Goal: Communication & Community: Answer question/provide support

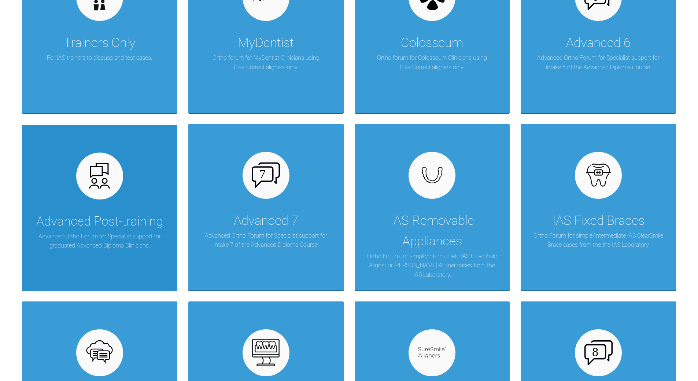
click at [124, 162] on div "Advanced Post-training Advanced Ortho Forum for Specialist support for graduate…" at bounding box center [99, 208] width 155 height 166
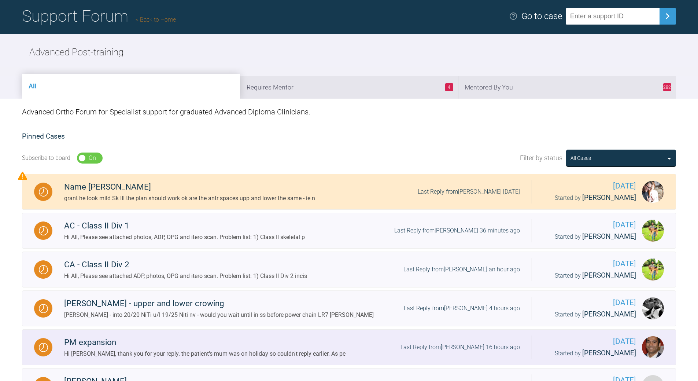
scroll to position [37, 0]
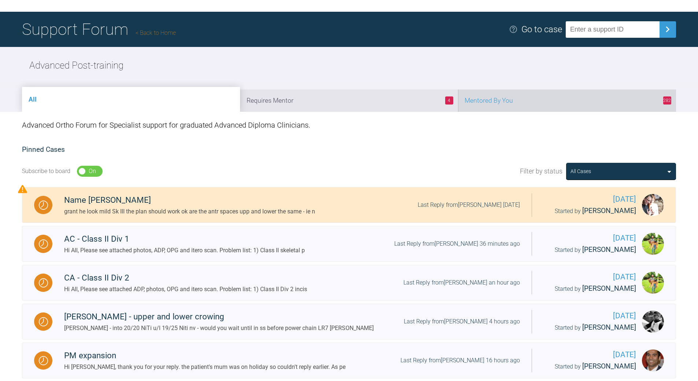
click at [555, 105] on li "282 Mentored By You" at bounding box center [567, 100] width 218 height 22
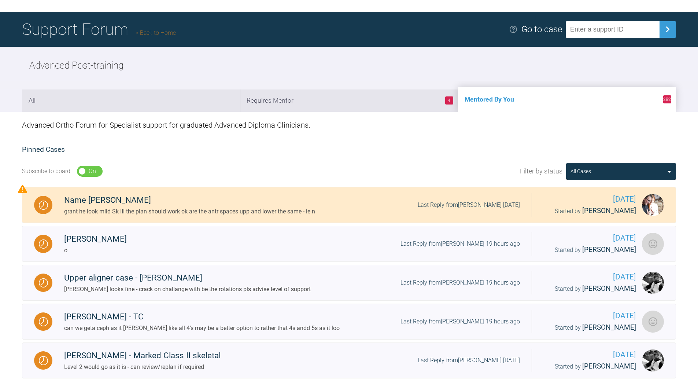
click at [396, 98] on li "4 Requires Mentor" at bounding box center [349, 100] width 218 height 22
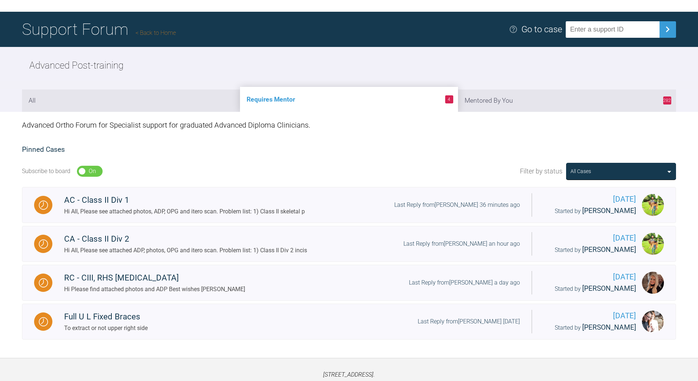
click at [155, 32] on link "Back to Home" at bounding box center [156, 32] width 40 height 7
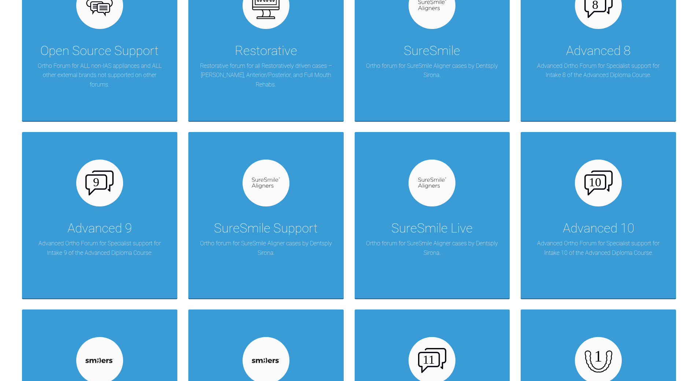
scroll to position [623, 0]
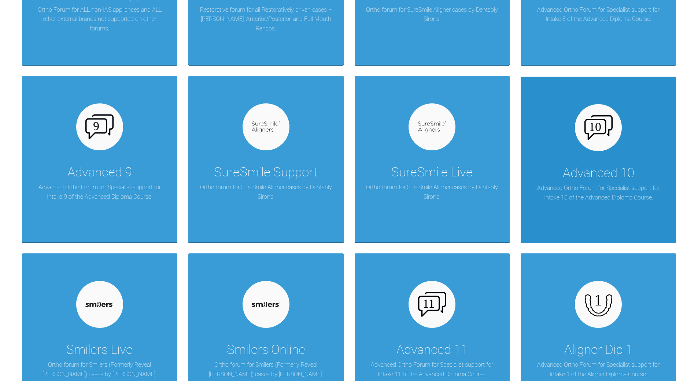
click at [618, 176] on div "Advanced 10" at bounding box center [598, 173] width 71 height 21
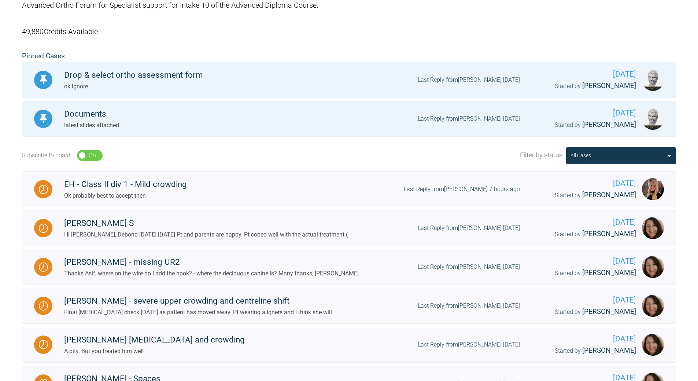
scroll to position [147, 0]
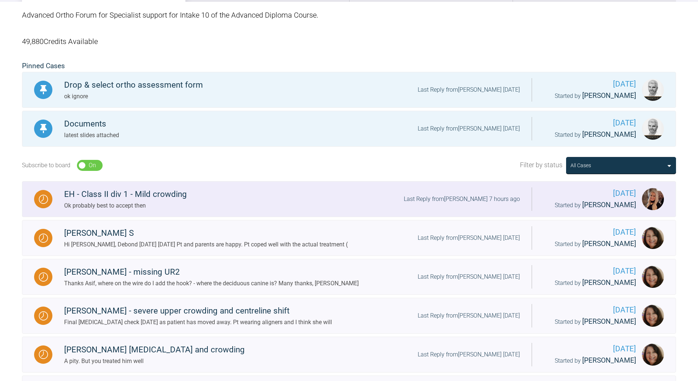
click at [473, 196] on div "Last Reply from [PERSON_NAME] 7 hours ago" at bounding box center [462, 199] width 116 height 10
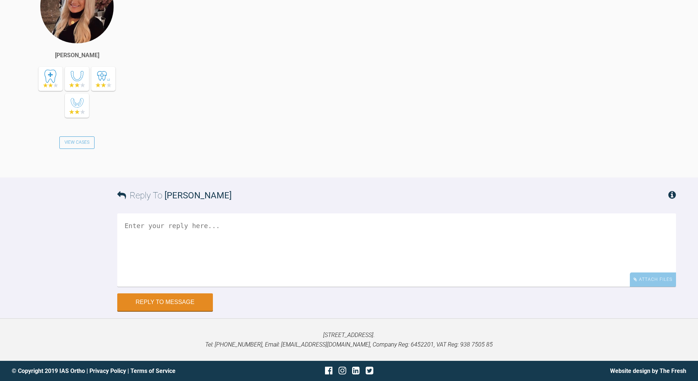
scroll to position [6483, 0]
click at [195, 238] on textarea at bounding box center [396, 249] width 559 height 73
click at [249, 227] on textarea "once veryone is happy - look to deond" at bounding box center [396, 249] width 559 height 73
type textarea "once veryone is happy - look to debond"
click at [176, 298] on button "Reply to Message" at bounding box center [165, 303] width 96 height 18
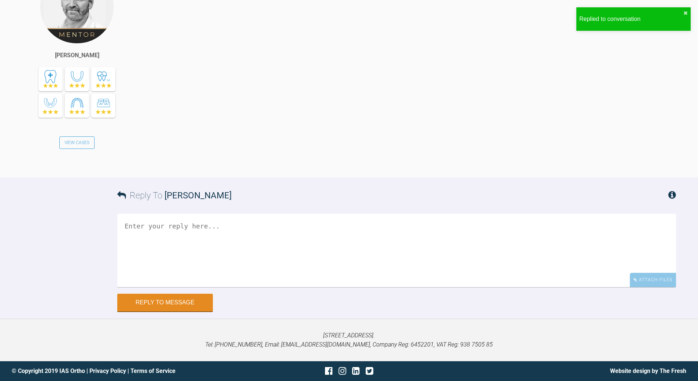
scroll to position [6761, 0]
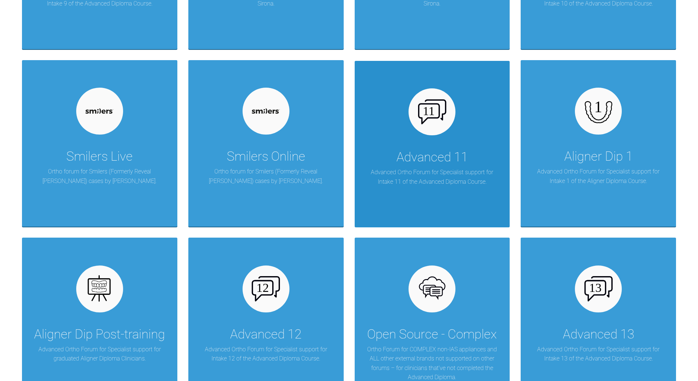
click at [437, 163] on div "Advanced 11" at bounding box center [432, 157] width 71 height 21
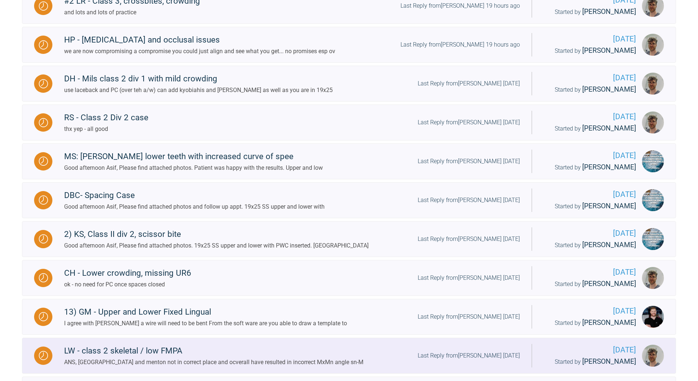
scroll to position [193, 0]
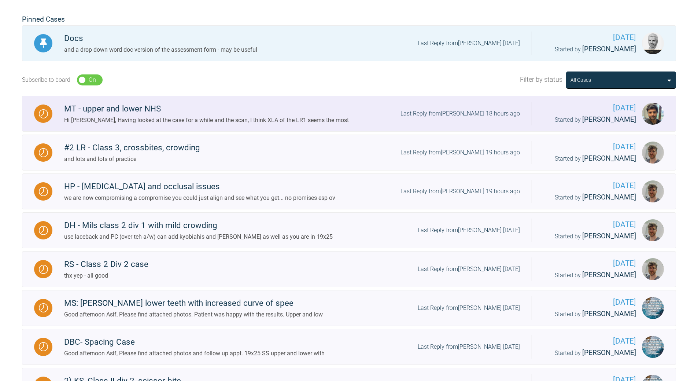
click at [478, 115] on div "Last Reply from [PERSON_NAME] 18 hours ago" at bounding box center [461, 114] width 120 height 10
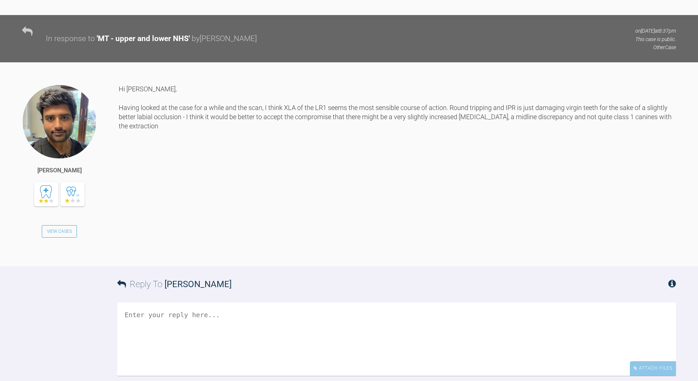
scroll to position [2300, 0]
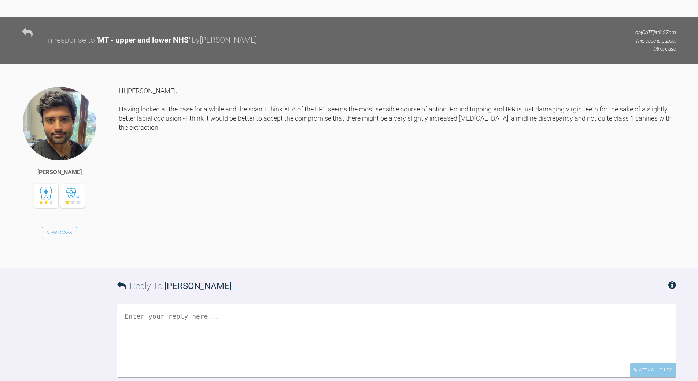
click at [201, 268] on div "Reply To [PERSON_NAME]" at bounding box center [396, 286] width 559 height 36
click at [200, 304] on textarea at bounding box center [396, 340] width 559 height 73
click at [137, 304] on textarea "i agree whast teh plan for bond up" at bounding box center [396, 340] width 559 height 73
type textarea "i agree whats the plan for bond up"
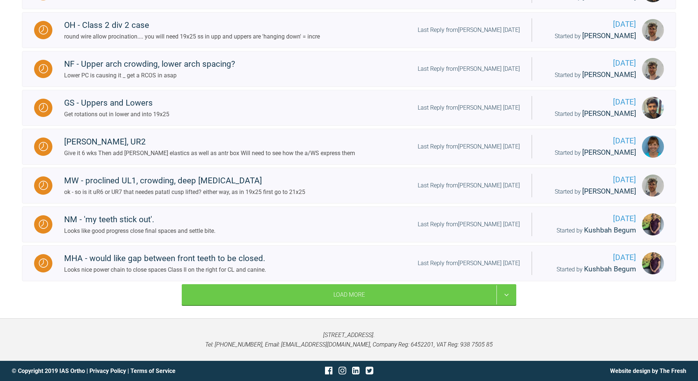
scroll to position [523, 0]
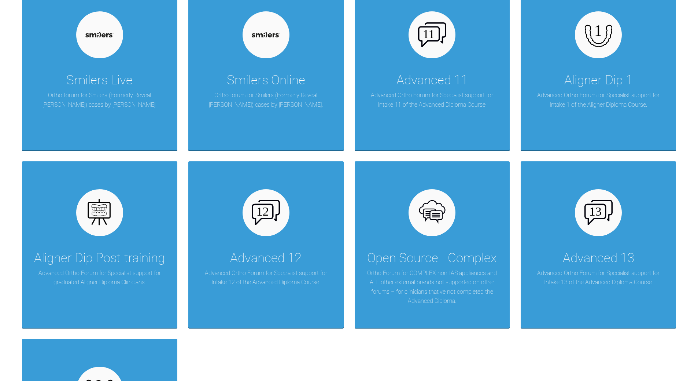
scroll to position [853, 0]
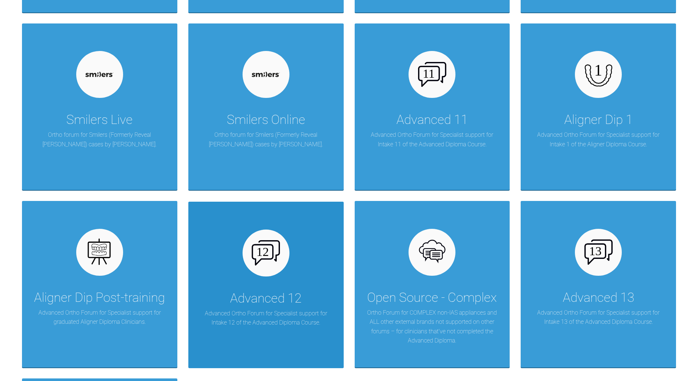
click at [272, 255] on img at bounding box center [266, 252] width 28 height 25
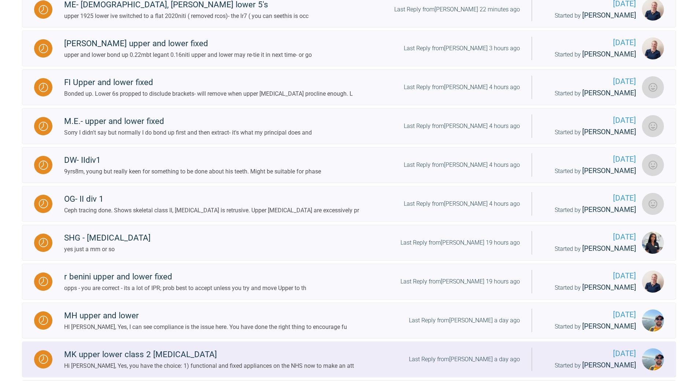
scroll to position [224, 0]
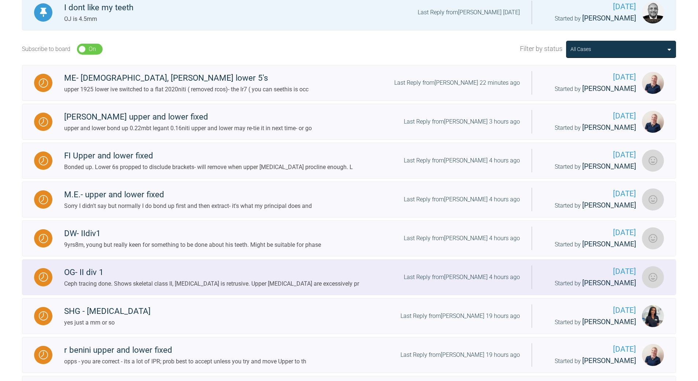
click at [444, 271] on div "OG- II div 1 Ceph tracing done. Shows skeletal class II, [MEDICAL_DATA] is retr…" at bounding box center [292, 277] width 480 height 22
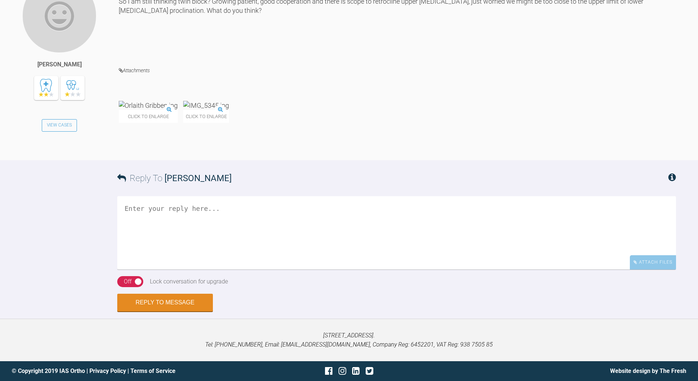
scroll to position [1342, 0]
click at [176, 110] on img at bounding box center [148, 105] width 59 height 9
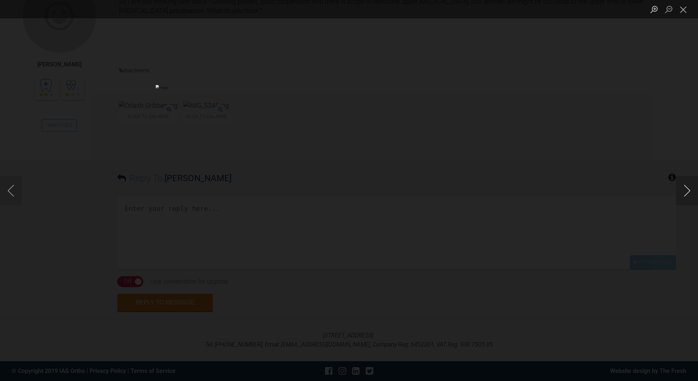
click at [688, 189] on button "Next image" at bounding box center [687, 190] width 22 height 29
click at [10, 191] on button "Previous image" at bounding box center [11, 190] width 22 height 29
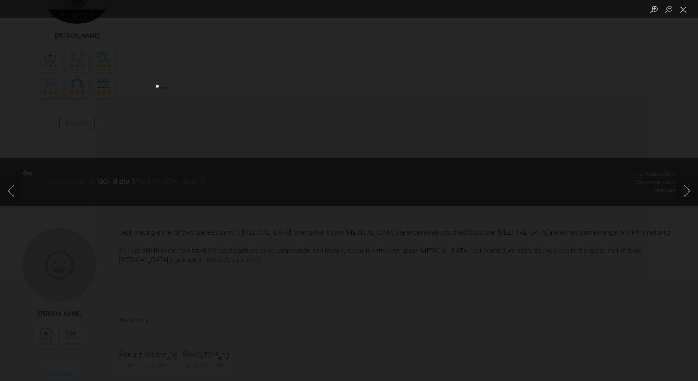
scroll to position [1122, 0]
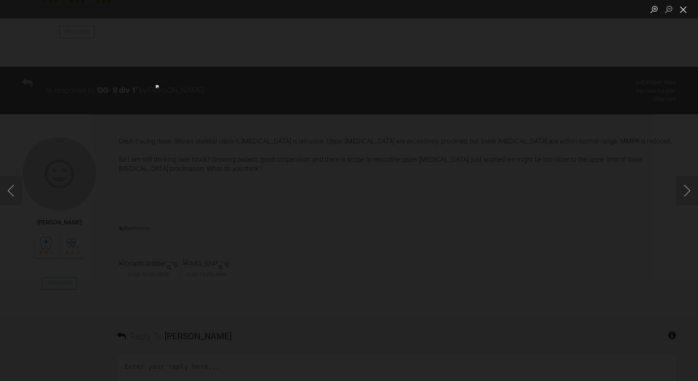
click at [686, 9] on button "Close lightbox" at bounding box center [683, 9] width 15 height 13
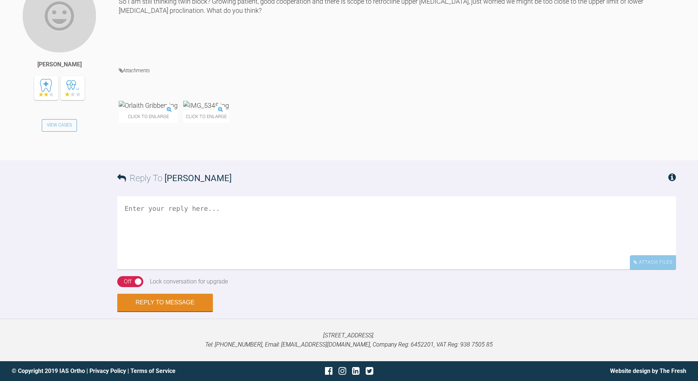
scroll to position [1379, 0]
click at [189, 251] on textarea at bounding box center [396, 232] width 559 height 73
type textarea "agree TBs are teh way forwrad as a 1st phase ; warn my need fixed =/- extns pls…"
click at [131, 286] on div "Off" at bounding box center [128, 282] width 8 height 10
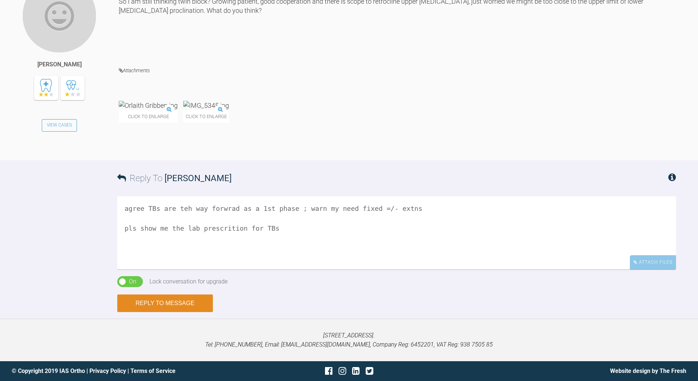
click at [158, 312] on button "Reply to Message" at bounding box center [165, 303] width 96 height 18
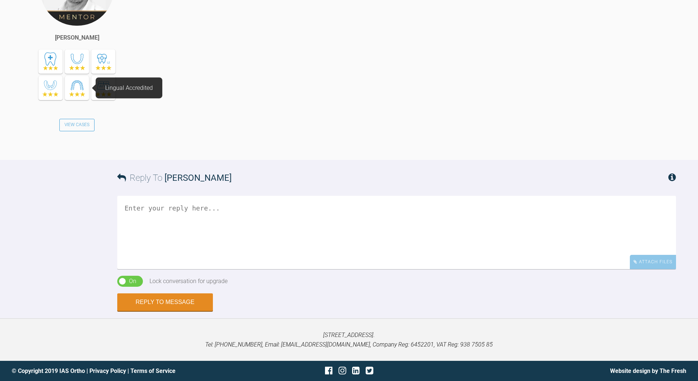
scroll to position [1696, 0]
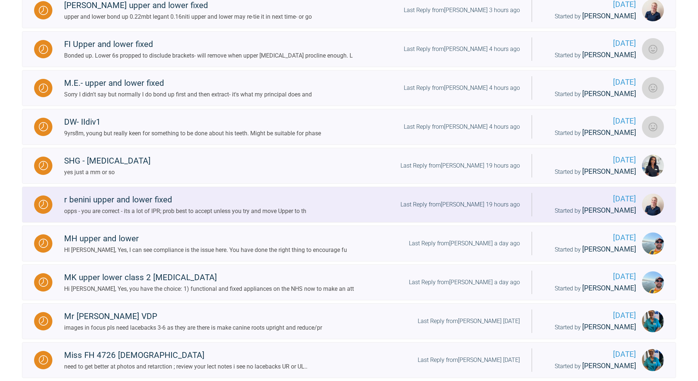
scroll to position [334, 0]
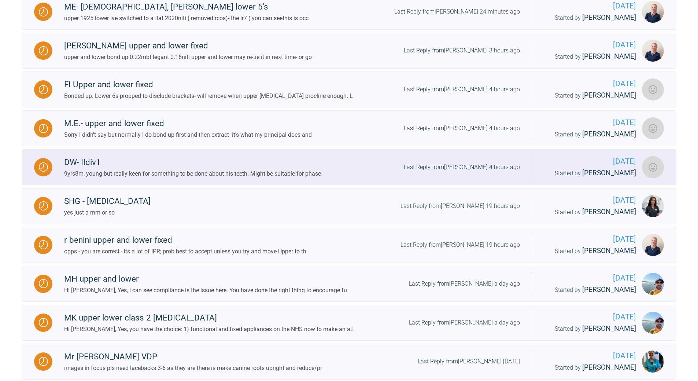
click at [476, 165] on div "Last Reply from [PERSON_NAME] 4 hours ago" at bounding box center [462, 167] width 116 height 10
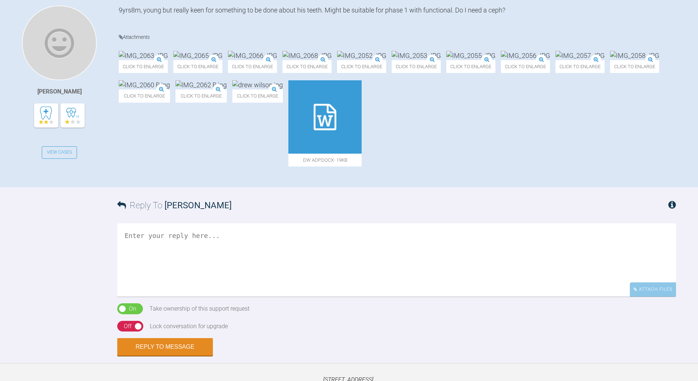
scroll to position [151, 0]
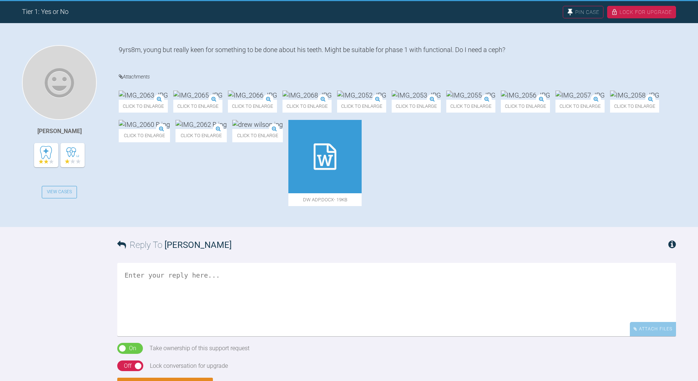
click at [283, 129] on img at bounding box center [257, 124] width 51 height 9
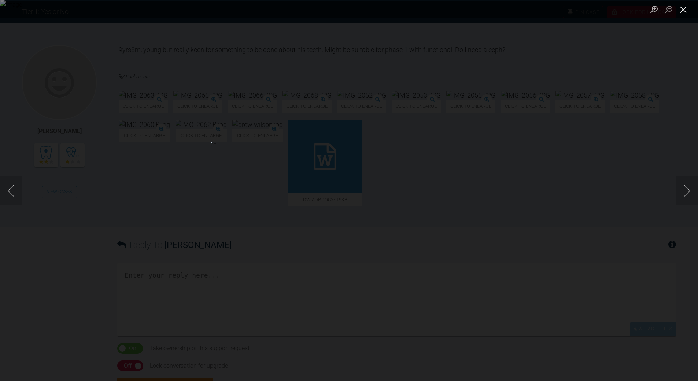
click at [681, 11] on button "Close lightbox" at bounding box center [683, 9] width 15 height 13
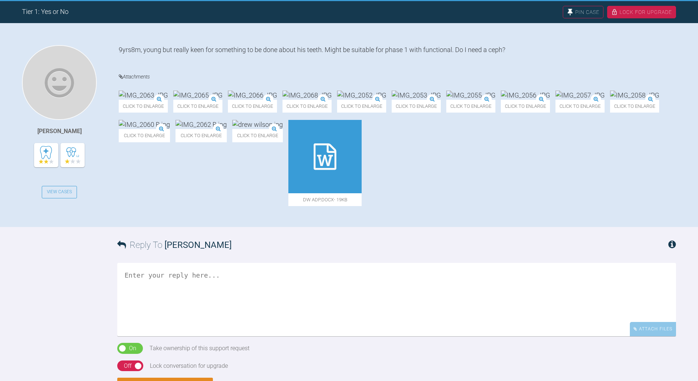
click at [223, 100] on img at bounding box center [197, 95] width 49 height 9
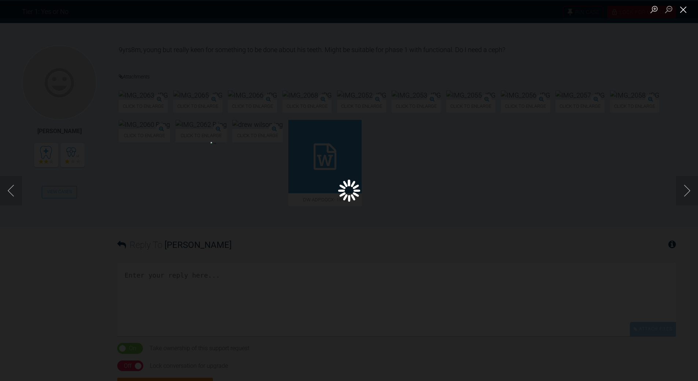
click at [682, 14] on button "Close lightbox" at bounding box center [683, 9] width 15 height 13
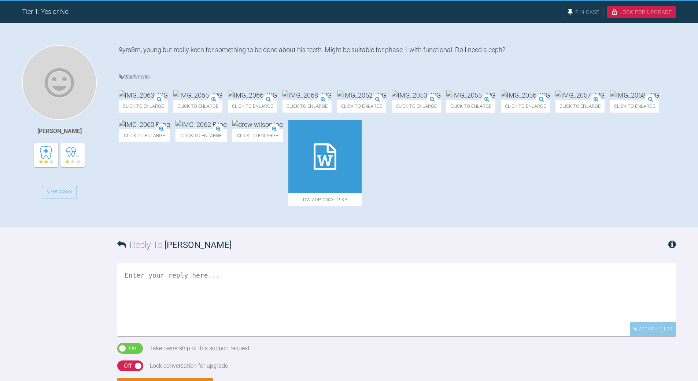
click at [199, 299] on textarea at bounding box center [396, 299] width 559 height 73
click at [362, 193] on div at bounding box center [325, 156] width 73 height 73
click at [250, 304] on textarea "agree TBs - get a base line ceph" at bounding box center [396, 299] width 559 height 73
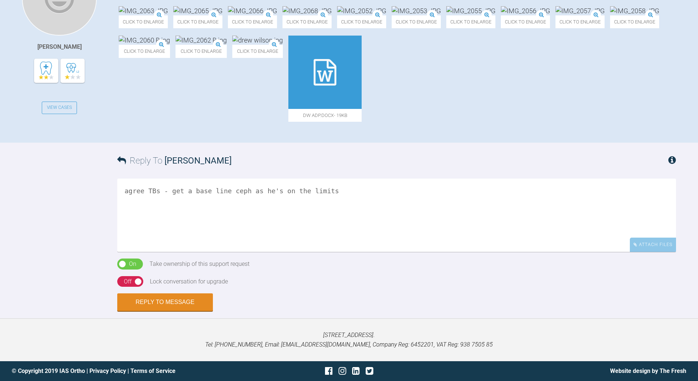
scroll to position [261, 0]
type textarea "agree TBs - get a base line ceph as he's on the limits"
click at [127, 281] on div "Off" at bounding box center [128, 282] width 8 height 10
click at [170, 305] on button "Reply to Message" at bounding box center [165, 303] width 96 height 18
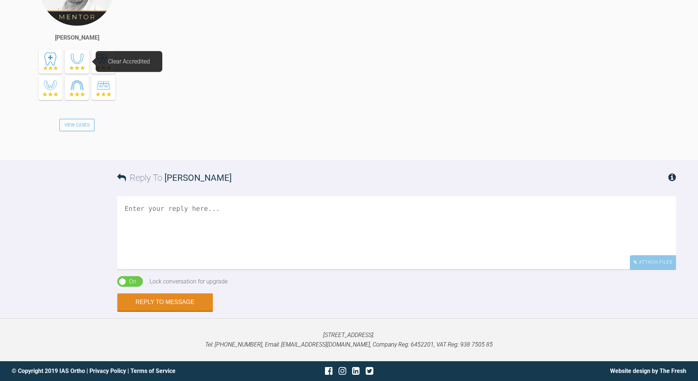
scroll to position [522, 0]
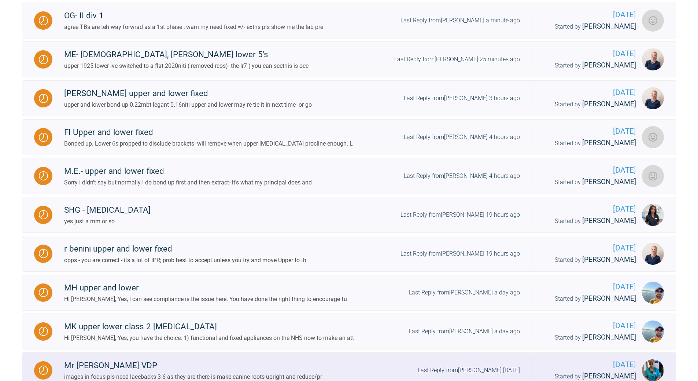
scroll to position [265, 0]
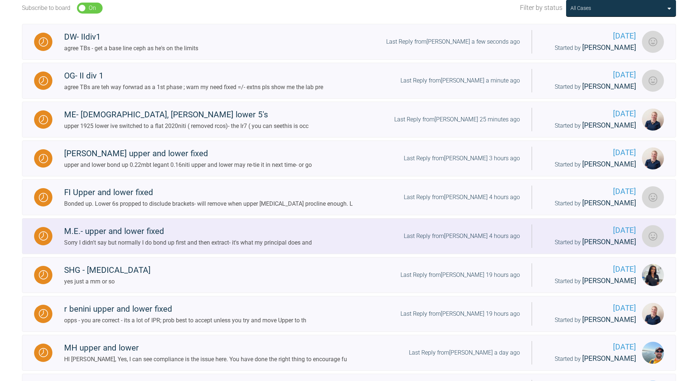
click at [470, 237] on div "Last Reply from [PERSON_NAME] 4 hours ago" at bounding box center [462, 236] width 116 height 10
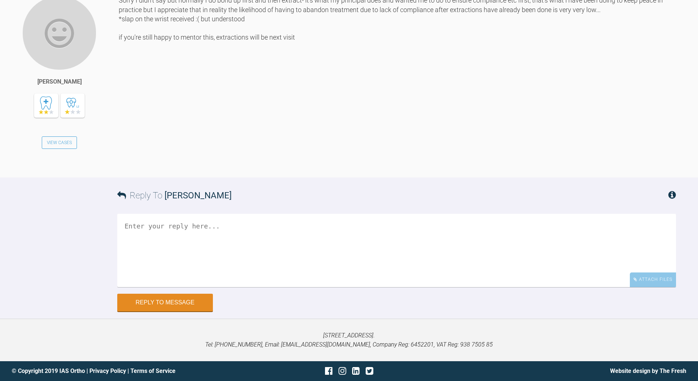
scroll to position [2446, 0]
click at [203, 222] on textarea at bounding box center [396, 250] width 559 height 73
click at [185, 223] on textarea "just seem a tota;ly crazy way to go about it" at bounding box center [396, 250] width 559 height 73
click at [220, 243] on textarea "just seem a totally crazy way to go about it whats teh plen for visit fir extns…" at bounding box center [396, 250] width 559 height 73
click at [170, 245] on textarea "just seem a totally crazy way to go about it whats teh plen for visit for extns…" at bounding box center [396, 250] width 559 height 73
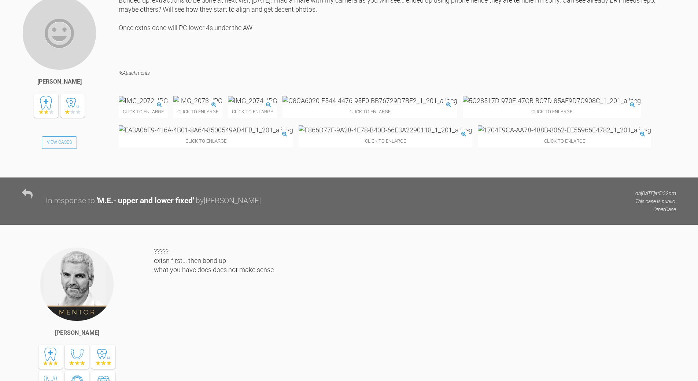
scroll to position [1786, 0]
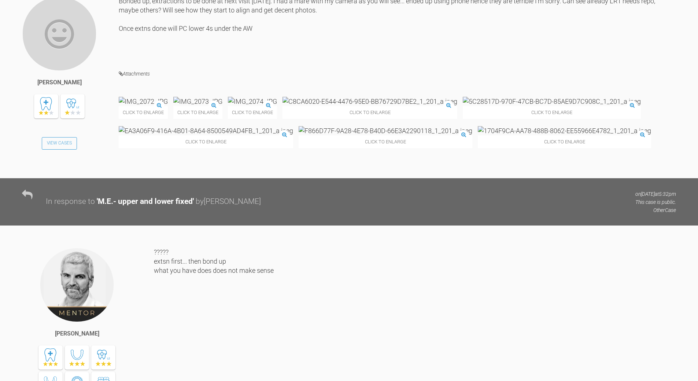
click at [478, 135] on img at bounding box center [564, 130] width 173 height 9
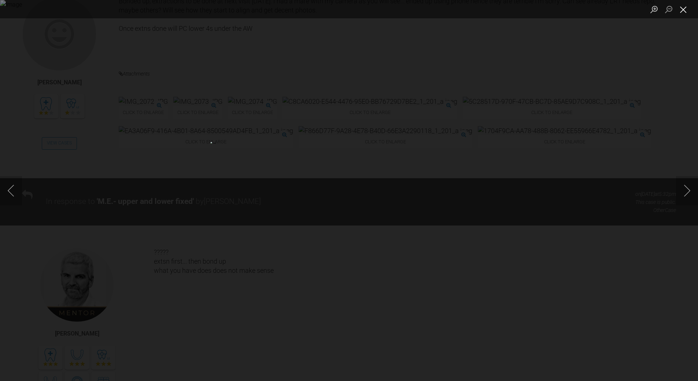
click at [679, 11] on button "Close lightbox" at bounding box center [683, 9] width 15 height 13
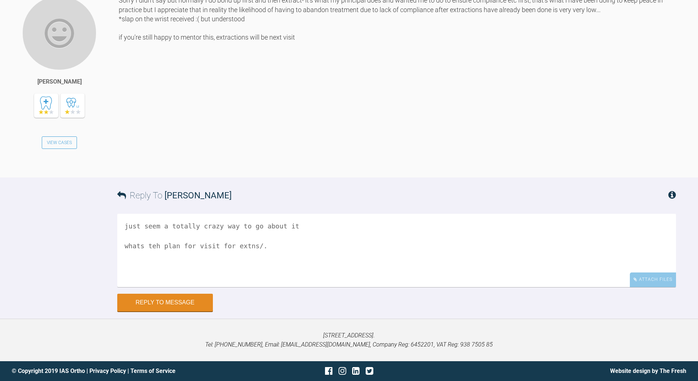
scroll to position [2446, 0]
click at [263, 243] on textarea "just seem a totally crazy way to go about it whats teh plan for visit for extns…" at bounding box center [396, 250] width 559 height 73
click at [325, 265] on textarea "just seem a totally crazy way to go about it whats teh plan for visit for extns…" at bounding box center [396, 250] width 559 height 73
click at [285, 264] on textarea "just seem a totally crazy way to go about it whats teh plan for visit for extns…" at bounding box center [396, 250] width 559 height 73
click at [274, 263] on textarea "just seem a totally crazy way to go about it whats teh plan for visit for extns…" at bounding box center [396, 250] width 559 height 73
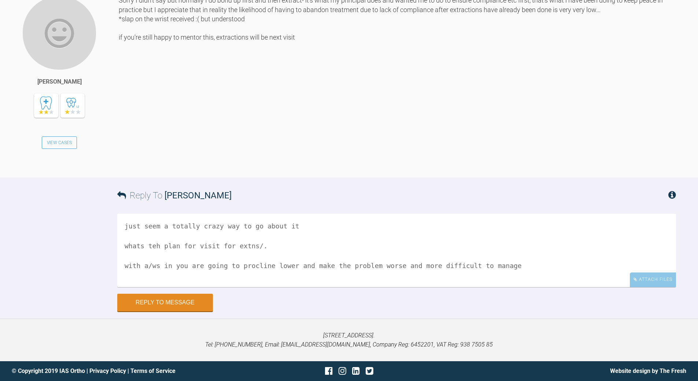
click at [274, 263] on textarea "just seem a totally crazy way to go about it whats teh plan for visit for extns…" at bounding box center [396, 250] width 559 height 73
click at [547, 262] on textarea "just seem a totally crazy way to go about it whats teh plan for visit for extns…" at bounding box center [396, 250] width 559 height 73
type textarea "just seem a totally crazy way to go about it whats teh plan for visit for extns…"
click at [184, 300] on button "Reply to Message" at bounding box center [165, 303] width 96 height 18
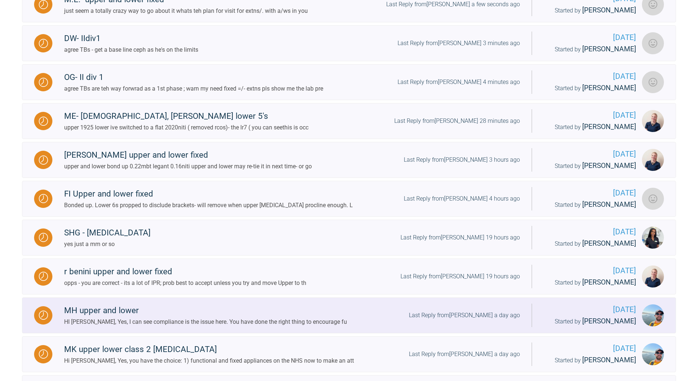
scroll to position [261, 0]
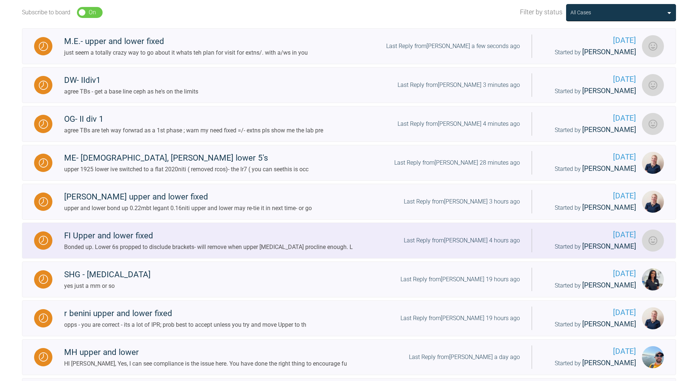
click at [471, 241] on div "Last Reply from [PERSON_NAME] 4 hours ago" at bounding box center [462, 241] width 116 height 10
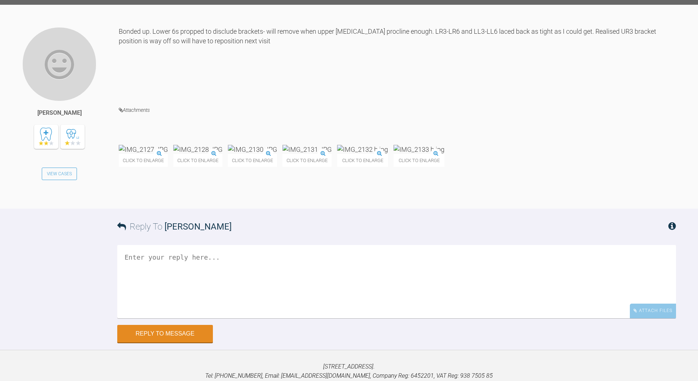
scroll to position [2293, 0]
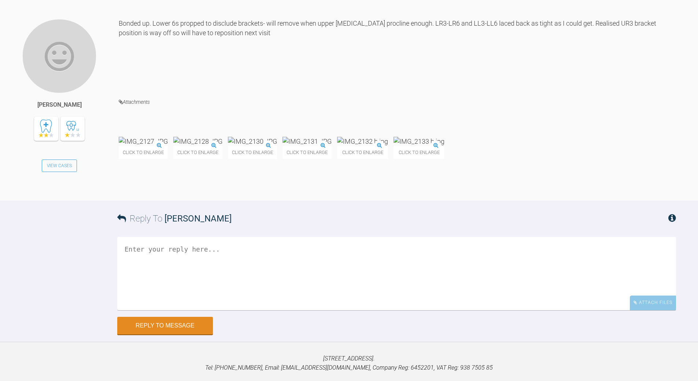
click at [323, 292] on textarea at bounding box center [396, 273] width 559 height 73
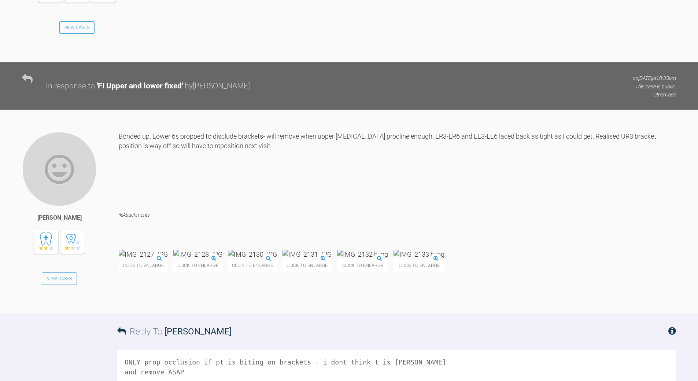
scroll to position [2146, 0]
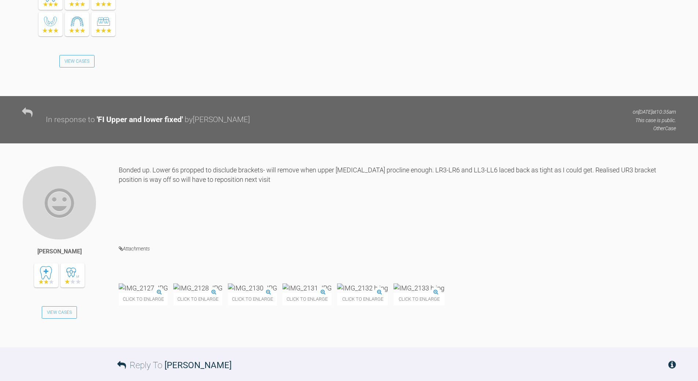
click at [168, 293] on img at bounding box center [143, 287] width 49 height 9
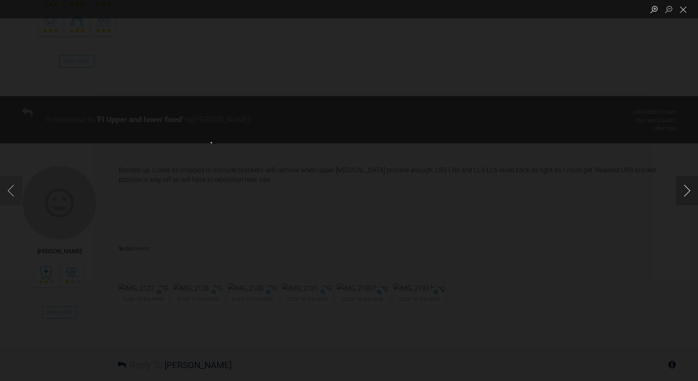
click at [688, 192] on button "Next image" at bounding box center [687, 190] width 22 height 29
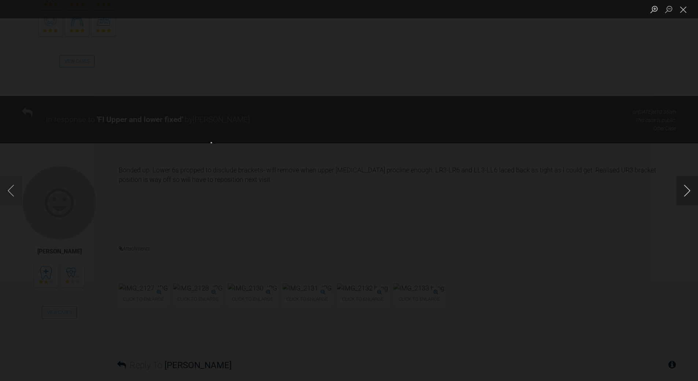
click at [688, 192] on button "Next image" at bounding box center [687, 190] width 22 height 29
drag, startPoint x: 680, startPoint y: 12, endPoint x: 654, endPoint y: 19, distance: 27.3
click at [680, 12] on button "Close lightbox" at bounding box center [683, 9] width 15 height 13
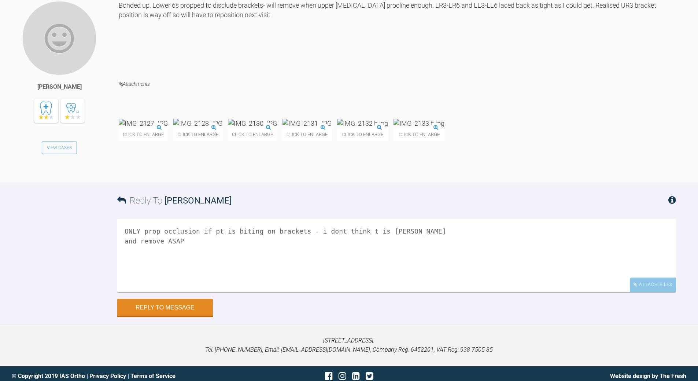
scroll to position [2367, 0]
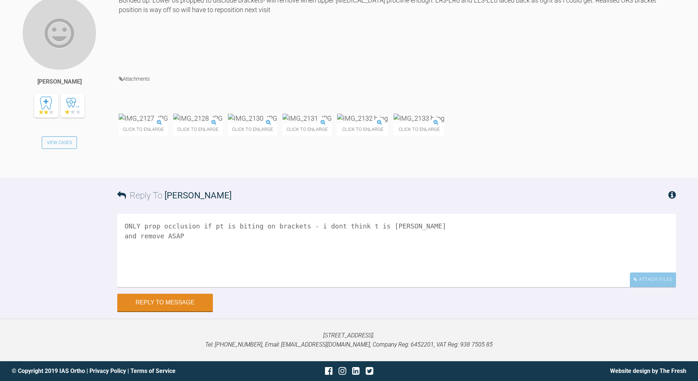
click at [193, 236] on textarea "ONLY prop occlusion if pt is biting on brackets - i dont think t is [PERSON_NAM…" at bounding box center [396, 250] width 559 height 73
click at [238, 255] on textarea "ONLY prop occlusion if pt is biting on brackets - i dont think t is [PERSON_NAM…" at bounding box center [396, 250] width 559 height 73
type textarea "ONLY prop occlusion if pt is biting on brackets - i dont think t is [PERSON_NAM…"
click at [186, 299] on button "Reply to Message" at bounding box center [165, 303] width 96 height 18
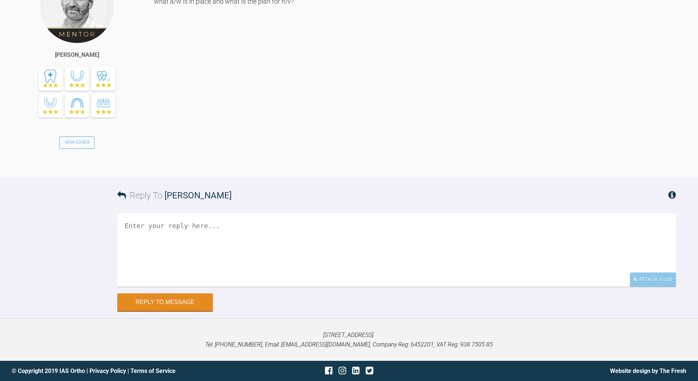
scroll to position [2644, 0]
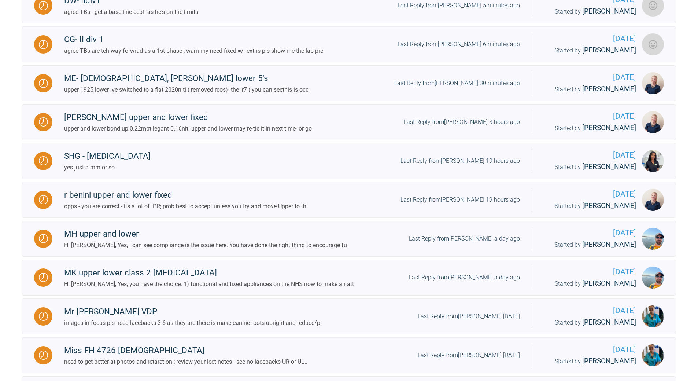
scroll to position [334, 0]
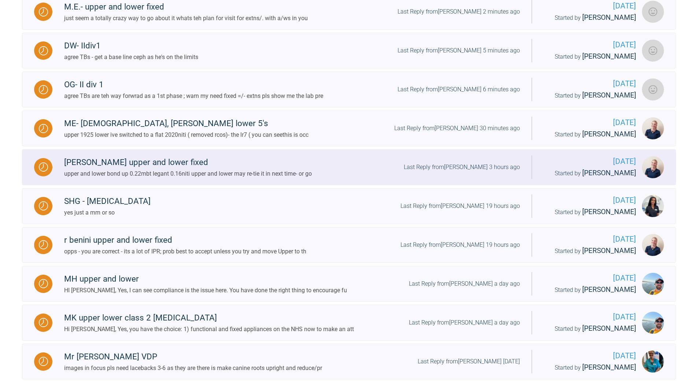
click at [477, 166] on div "Last Reply from [PERSON_NAME] 3 hours ago" at bounding box center [462, 167] width 116 height 10
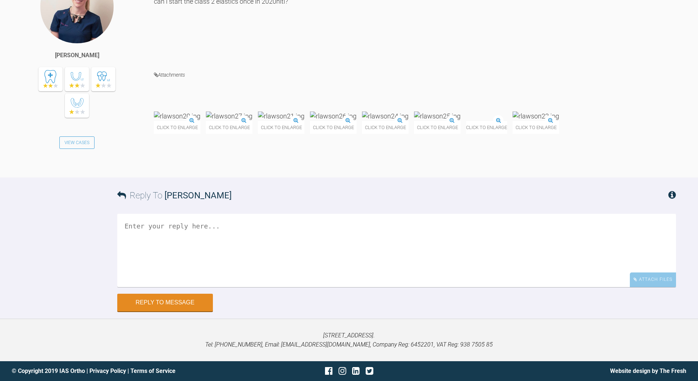
scroll to position [1434, 0]
click at [231, 287] on textarea at bounding box center [396, 250] width 559 height 73
drag, startPoint x: 238, startPoint y: 243, endPoint x: 248, endPoint y: 254, distance: 15.3
click at [239, 243] on textarea "wait til u are in 19x25 as you ant teeth aligned and leveled" at bounding box center [396, 250] width 559 height 73
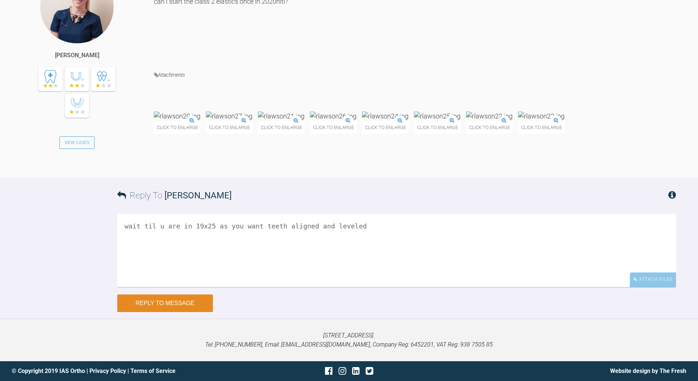
type textarea "wait til u are in 19x25 as you want teeth aligned and leveled"
click at [194, 312] on button "Reply to Message" at bounding box center [165, 303] width 96 height 18
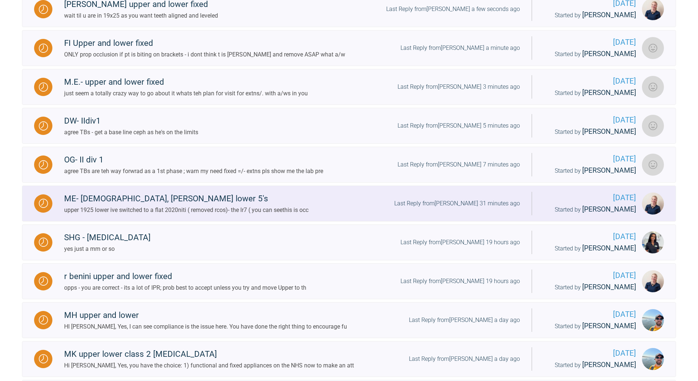
scroll to position [297, 0]
click at [487, 203] on div "Last Reply from [PERSON_NAME] 31 minutes ago" at bounding box center [458, 204] width 126 height 10
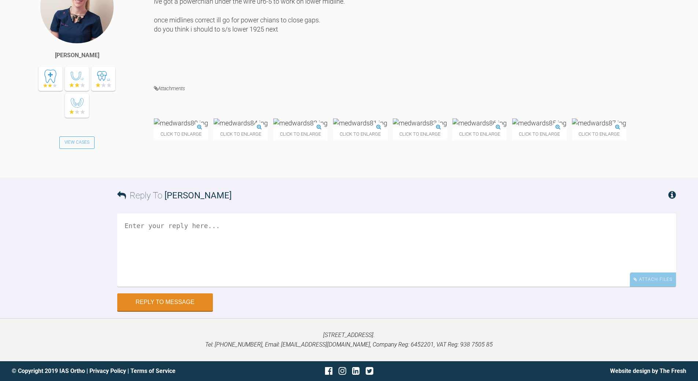
scroll to position [7923, 0]
click at [262, 287] on textarea at bounding box center [396, 249] width 559 height 73
click at [149, 271] on textarea "agree - crack on" at bounding box center [396, 249] width 559 height 73
drag, startPoint x: 147, startPoint y: 270, endPoint x: 151, endPoint y: 269, distance: 3.7
click at [147, 270] on textarea "agree - crack on" at bounding box center [396, 249] width 559 height 73
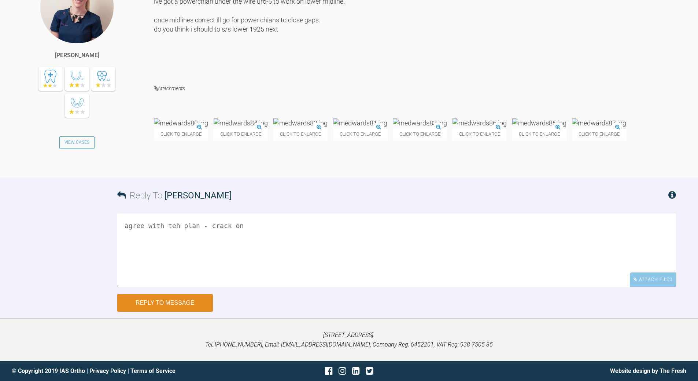
type textarea "agree with teh plan - crack on"
click at [188, 312] on button "Reply to Message" at bounding box center [165, 303] width 96 height 18
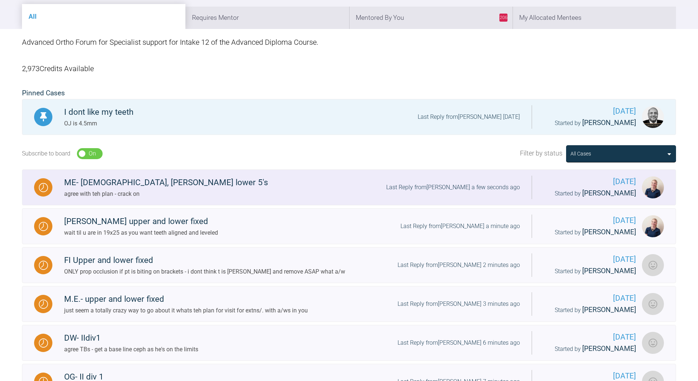
scroll to position [4, 0]
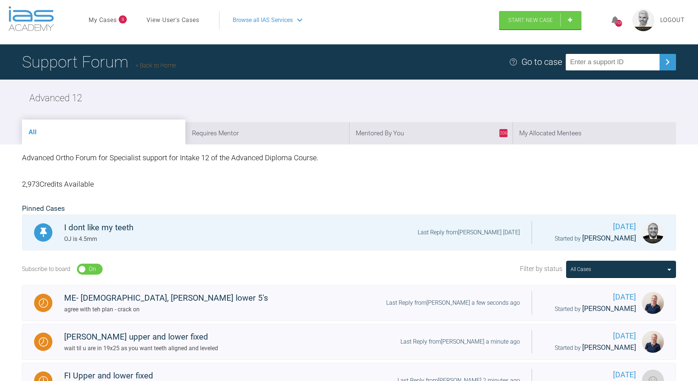
click at [148, 65] on link "Back to Home" at bounding box center [156, 65] width 40 height 7
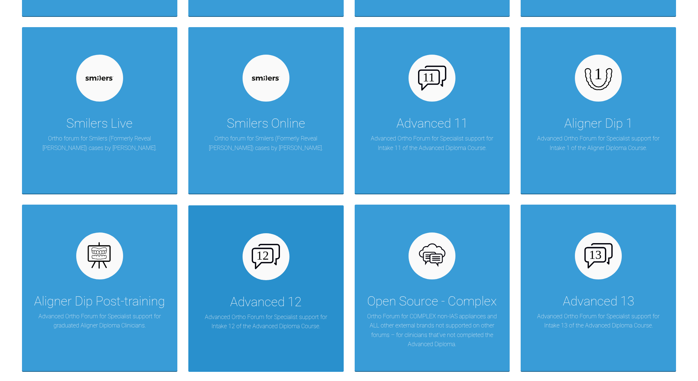
scroll to position [994, 0]
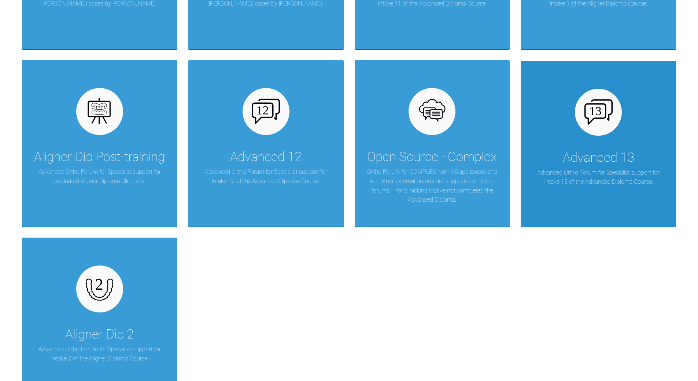
click at [592, 172] on p "Advanced Ortho Forum for Specialist support for Intake 13 of the Advanced Diplo…" at bounding box center [598, 177] width 133 height 19
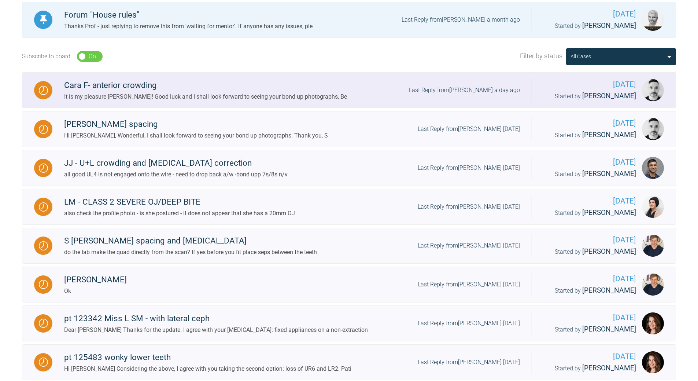
scroll to position [120, 0]
